Goal: Communication & Community: Answer question/provide support

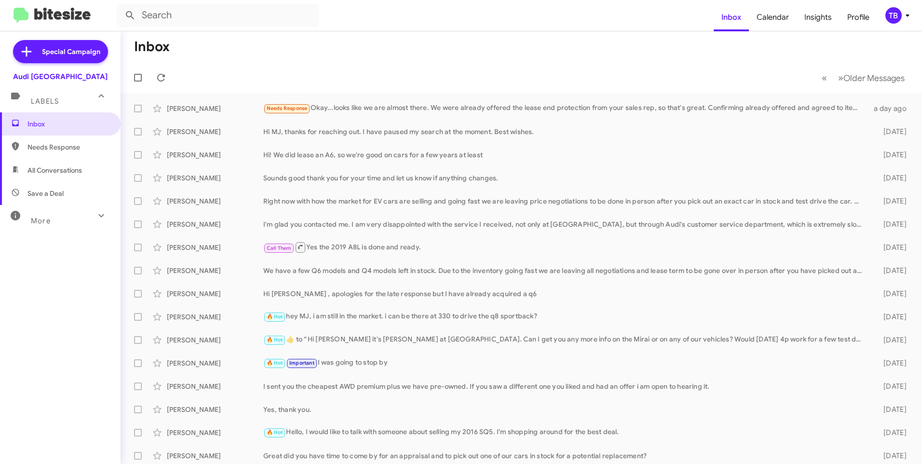
click at [540, 96] on mat-action-list "[PERSON_NAME] Needs Response Okay...looks like we are almost there. We were alr…" at bounding box center [521, 326] width 801 height 467
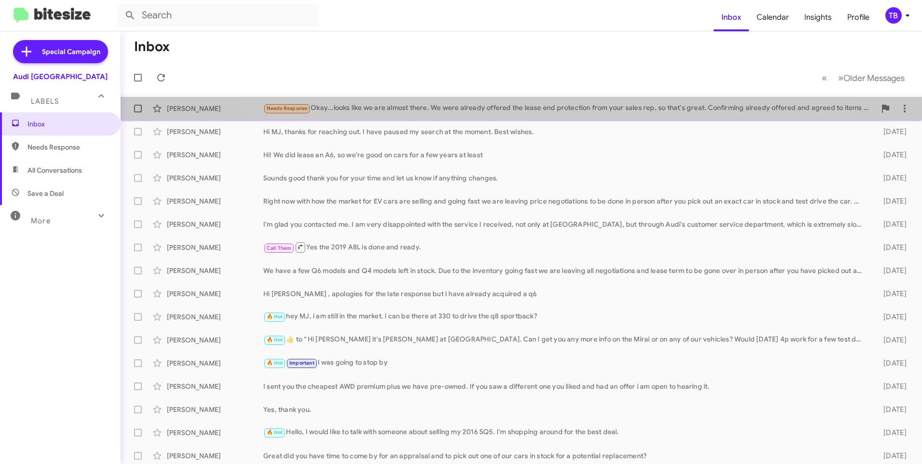
click at [542, 102] on div "[PERSON_NAME] Needs Response Okay...looks like we are almost there. We were alr…" at bounding box center [521, 108] width 786 height 19
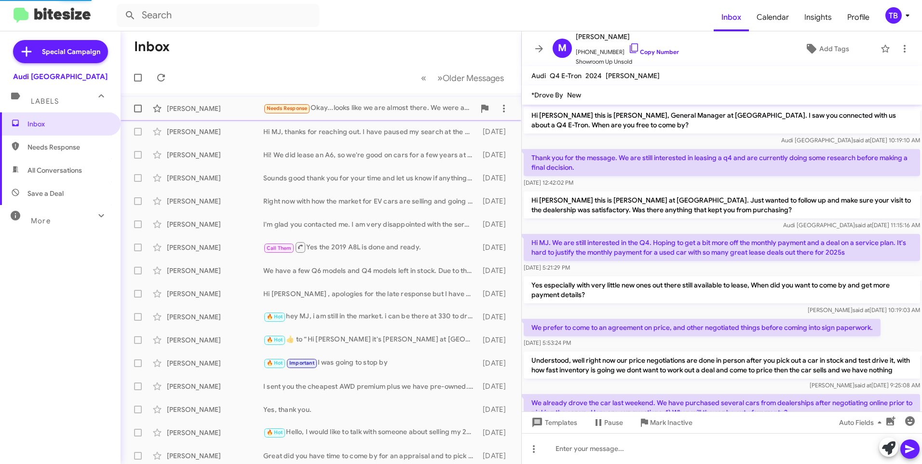
scroll to position [306, 0]
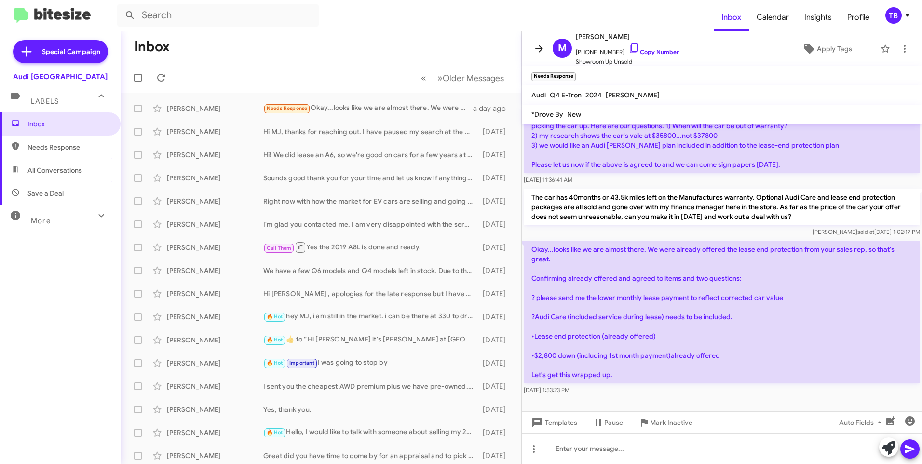
click at [536, 47] on icon at bounding box center [539, 49] width 12 height 12
